Goal: Task Accomplishment & Management: Manage account settings

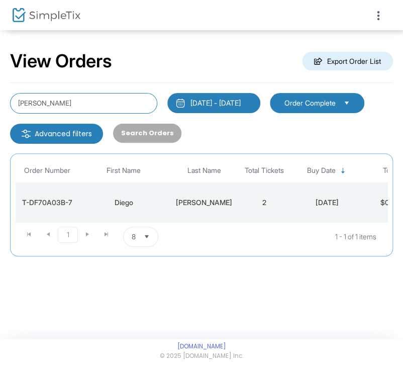
click at [95, 105] on input "[PERSON_NAME]" at bounding box center [83, 103] width 147 height 21
type input "[PERSON_NAME]"
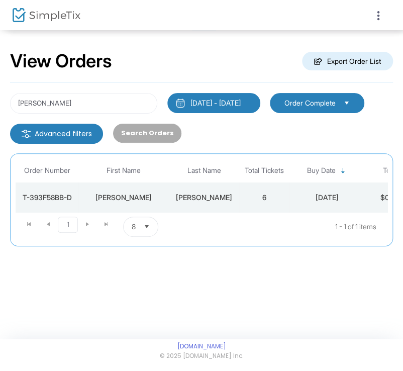
click at [262, 197] on td "6" at bounding box center [264, 197] width 50 height 30
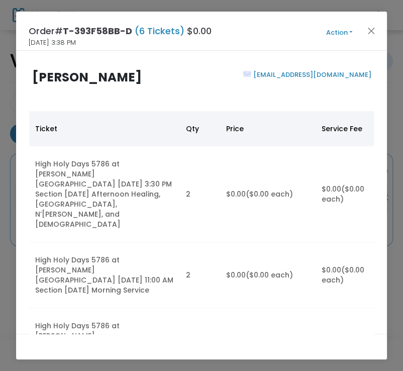
click at [343, 36] on button "Action" at bounding box center [339, 32] width 60 height 11
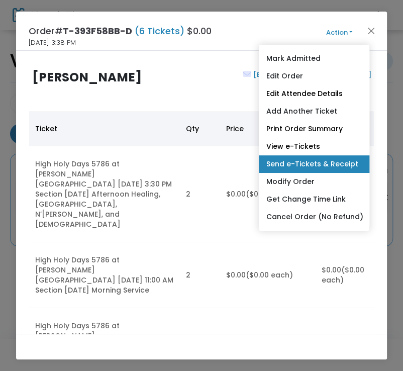
click at [328, 159] on link "Send e-Tickets & Receipt" at bounding box center [314, 164] width 111 height 18
type input "[EMAIL_ADDRESS][DOMAIN_NAME]"
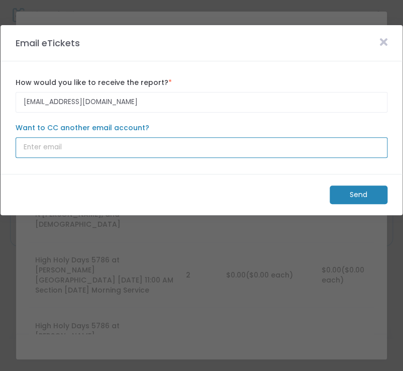
click at [188, 139] on input "Want to CC another email account?" at bounding box center [202, 147] width 372 height 21
type input "[EMAIL_ADDRESS][DOMAIN_NAME]"
click at [102, 147] on input "[EMAIL_ADDRESS][DOMAIN_NAME]" at bounding box center [202, 147] width 372 height 21
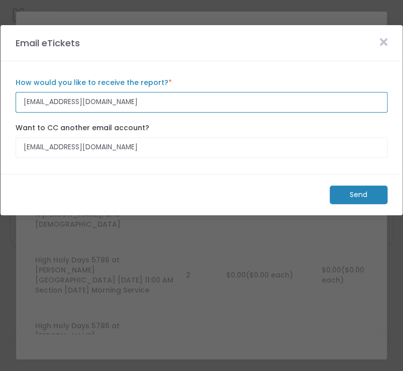
click at [103, 102] on input "[EMAIL_ADDRESS][DOMAIN_NAME]" at bounding box center [202, 102] width 372 height 21
paste input "[PERSON_NAME].[PERSON_NAME]@nmrk"
type input "[PERSON_NAME][EMAIL_ADDRESS][PERSON_NAME][DOMAIN_NAME]"
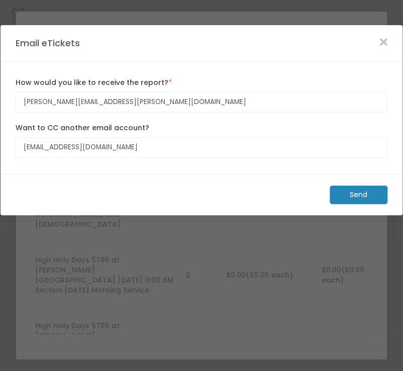
click at [354, 199] on m-button "Send" at bounding box center [359, 195] width 58 height 19
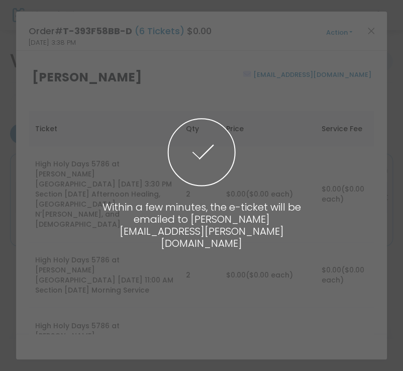
click at [377, 43] on span at bounding box center [201, 185] width 403 height 371
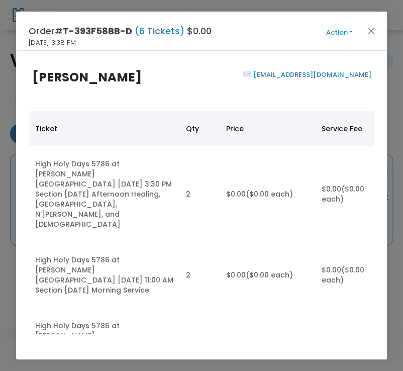
click at [344, 34] on button "Action" at bounding box center [339, 32] width 60 height 11
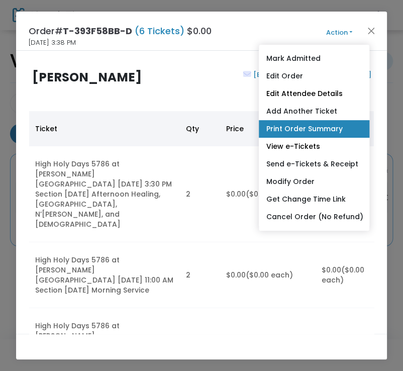
click at [340, 130] on link "Print Order Summary" at bounding box center [314, 129] width 111 height 18
